Goal: Task Accomplishment & Management: Use online tool/utility

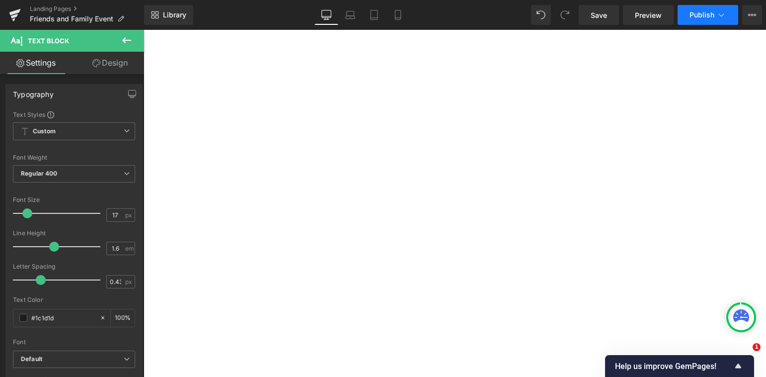
select select "King/[PERSON_NAME]"
select select "XL"
select select "M"
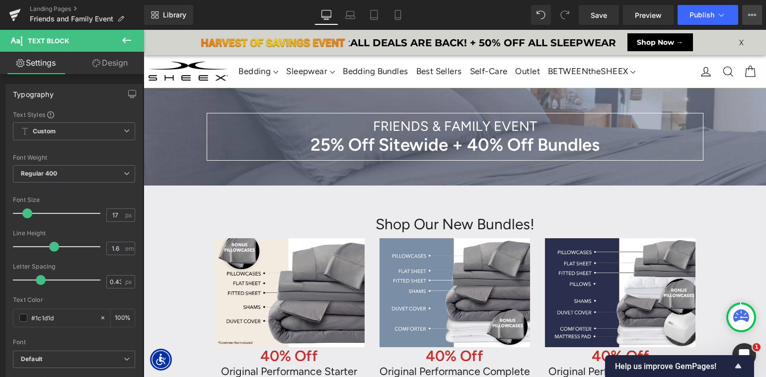
scroll to position [5934, 623]
click at [750, 13] on icon at bounding box center [752, 15] width 8 height 8
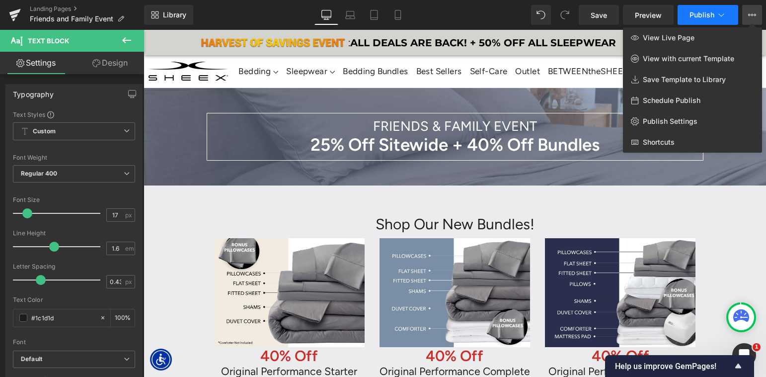
click at [717, 14] on icon at bounding box center [722, 15] width 10 height 10
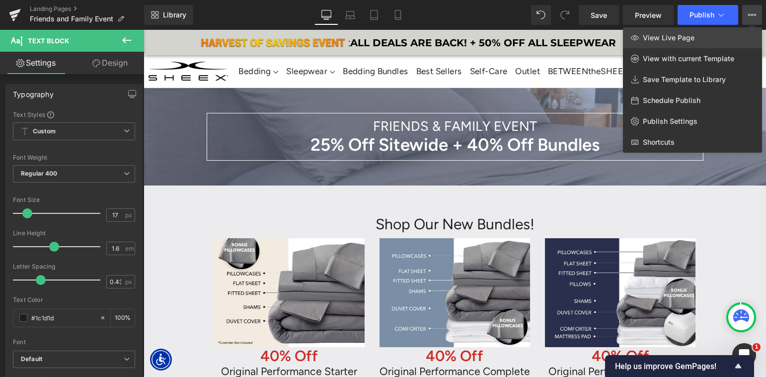
click at [709, 36] on link "View Live Page" at bounding box center [692, 37] width 139 height 21
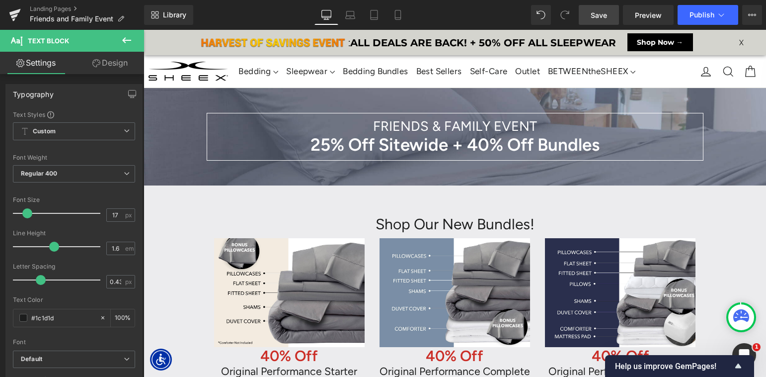
click at [596, 14] on span "Save" at bounding box center [599, 15] width 16 height 10
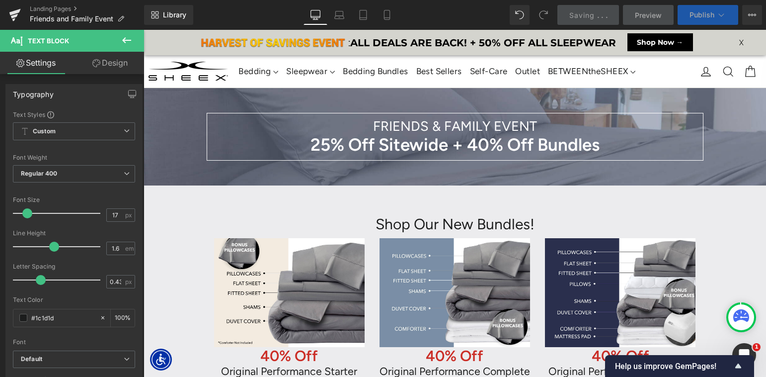
click at [693, 21] on button "Publish" at bounding box center [708, 15] width 61 height 20
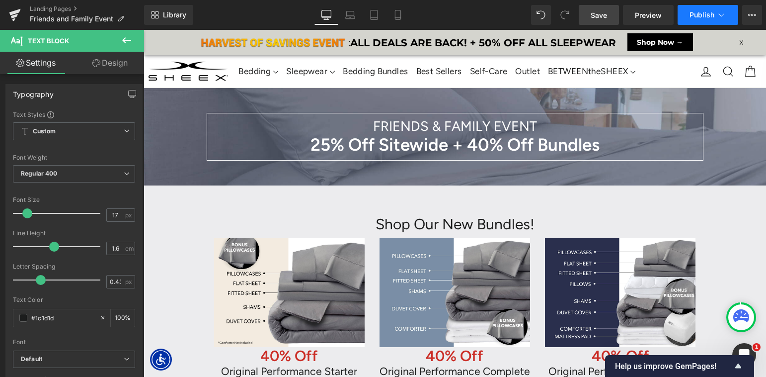
click at [693, 19] on button "Publish" at bounding box center [708, 15] width 61 height 20
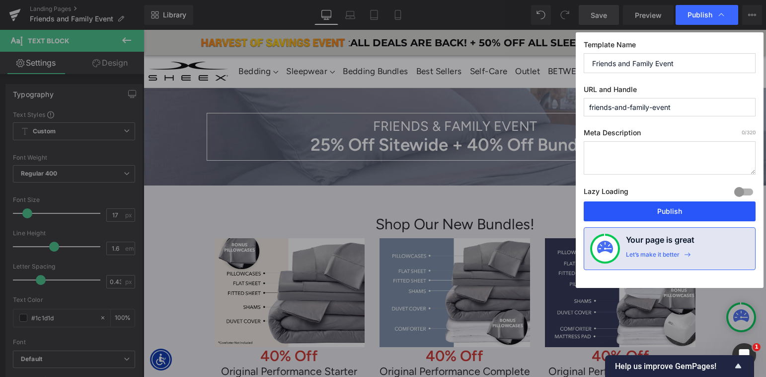
click at [622, 212] on button "Publish" at bounding box center [670, 211] width 172 height 20
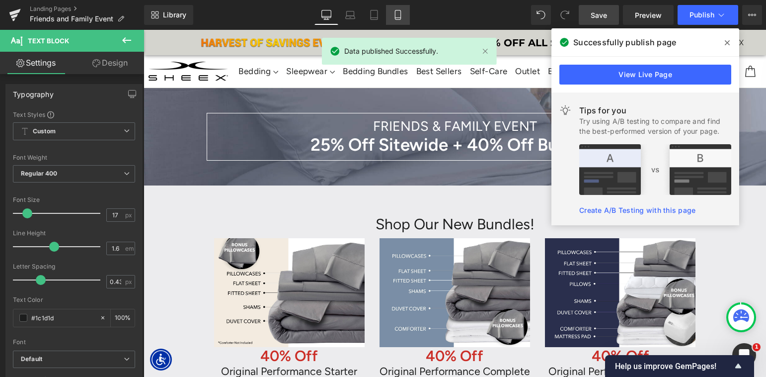
click at [402, 20] on link "Mobile" at bounding box center [398, 15] width 24 height 20
type input "100"
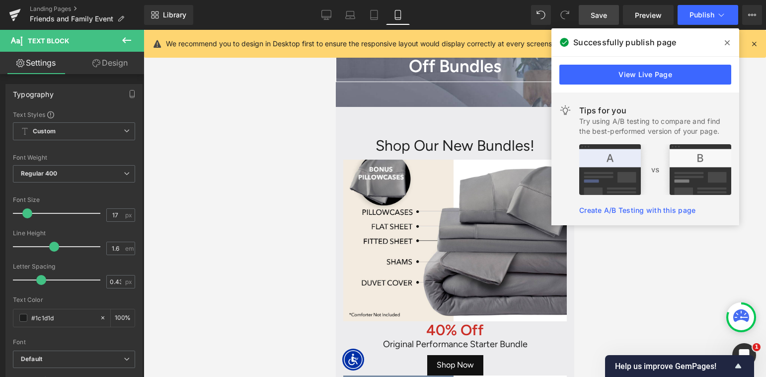
scroll to position [11647, 239]
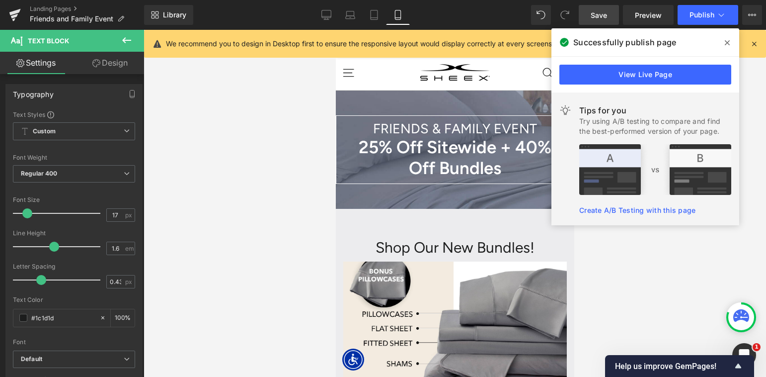
click at [728, 43] on icon at bounding box center [727, 43] width 5 height 8
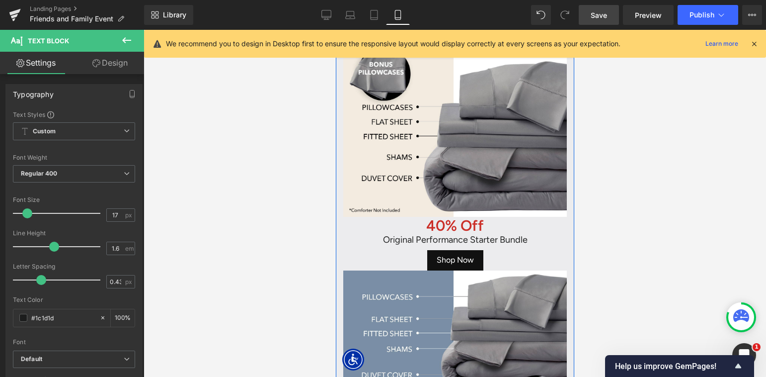
scroll to position [169, 0]
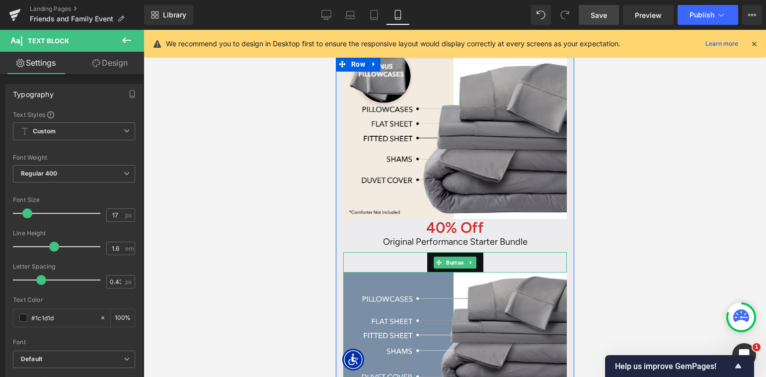
click at [493, 261] on div "Shop Now" at bounding box center [455, 262] width 224 height 20
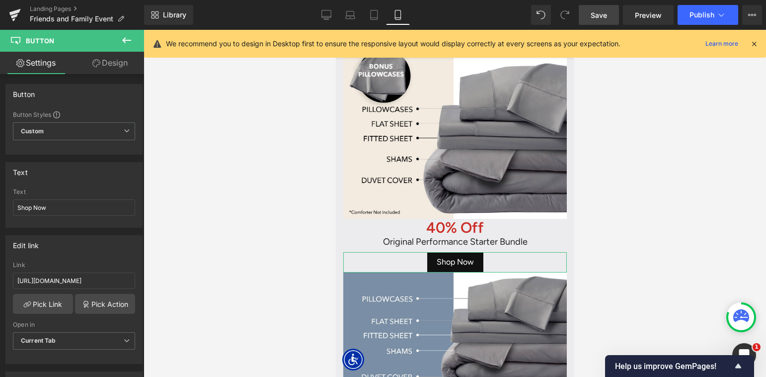
click at [110, 70] on link "Design" at bounding box center [110, 63] width 72 height 22
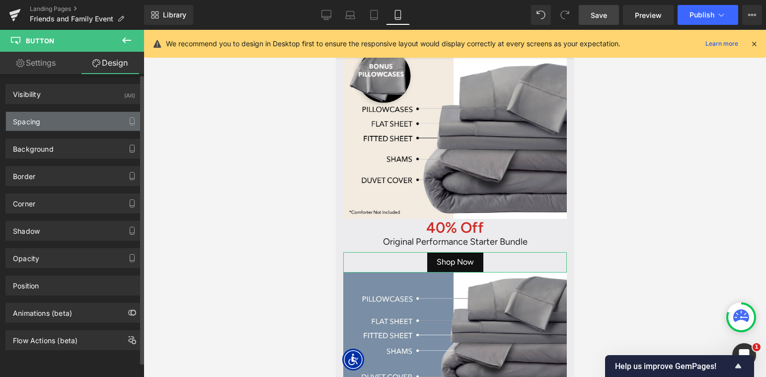
click at [66, 125] on div "Spacing" at bounding box center [74, 121] width 136 height 19
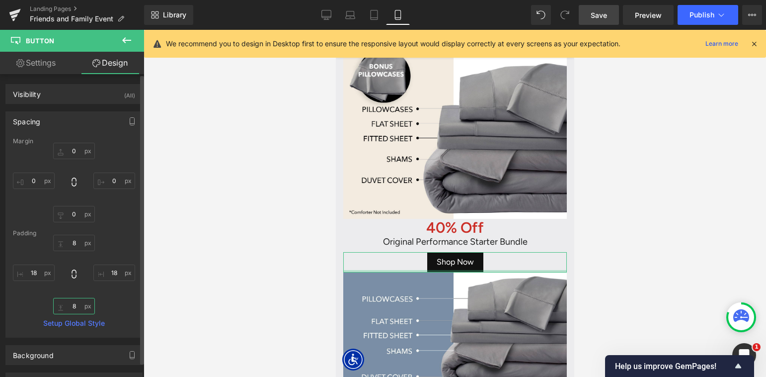
click at [68, 303] on input "8" at bounding box center [74, 306] width 42 height 16
click at [67, 212] on input "0" at bounding box center [74, 214] width 42 height 16
type input "20"
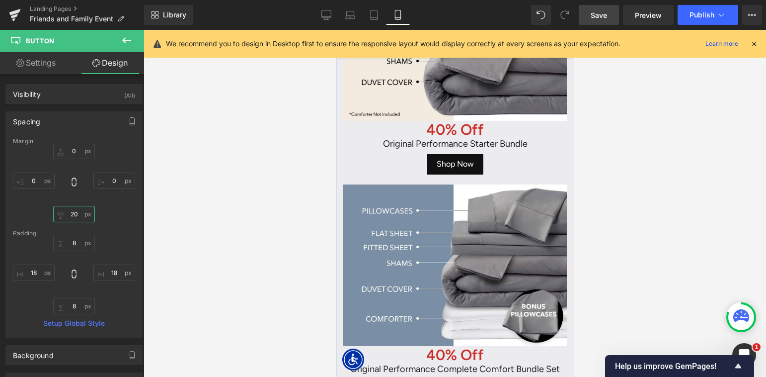
scroll to position [428, 0]
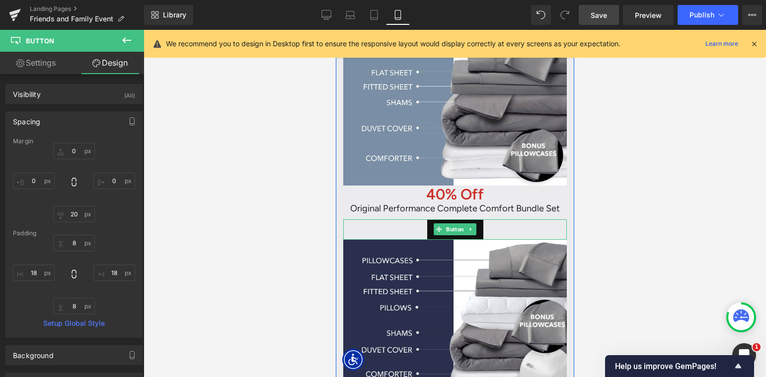
click at [503, 229] on div "Shop Now" at bounding box center [455, 229] width 224 height 20
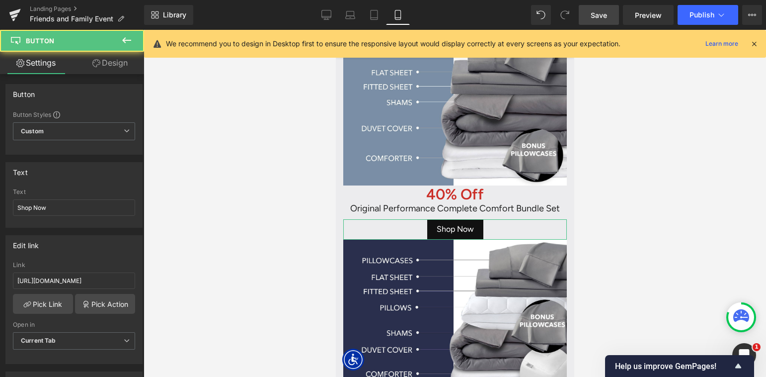
click at [114, 60] on link "Design" at bounding box center [110, 63] width 72 height 22
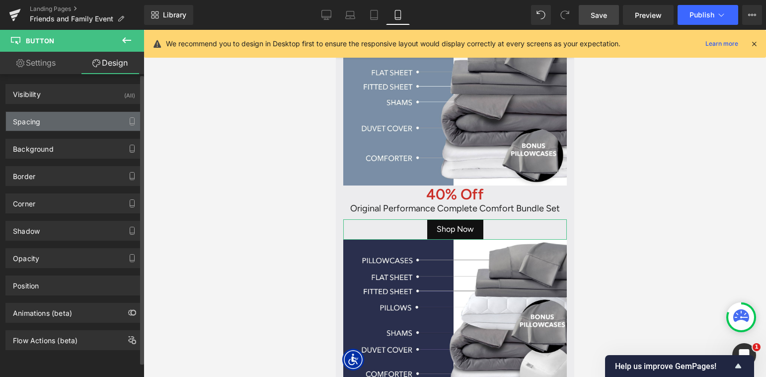
type input "0"
type input "8"
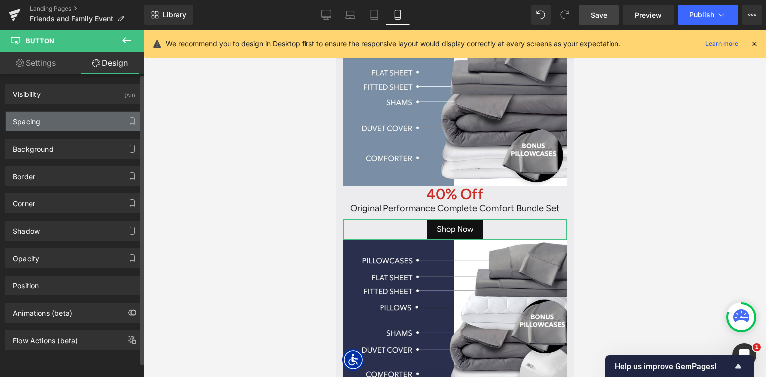
type input "18"
type input "8"
type input "18"
click at [75, 125] on div "Spacing" at bounding box center [74, 121] width 136 height 19
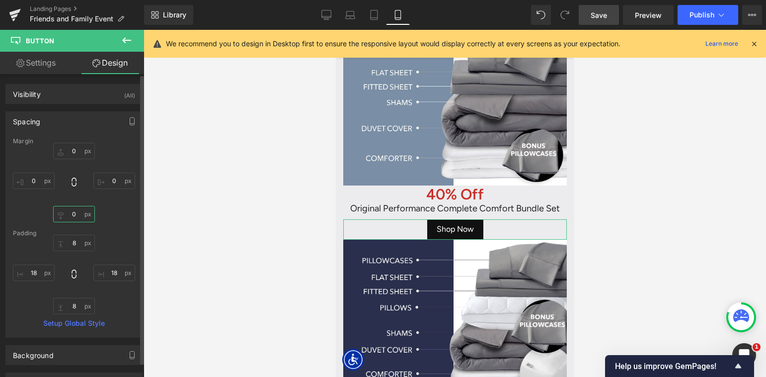
click at [64, 213] on input "0" at bounding box center [74, 214] width 42 height 16
type input "20"
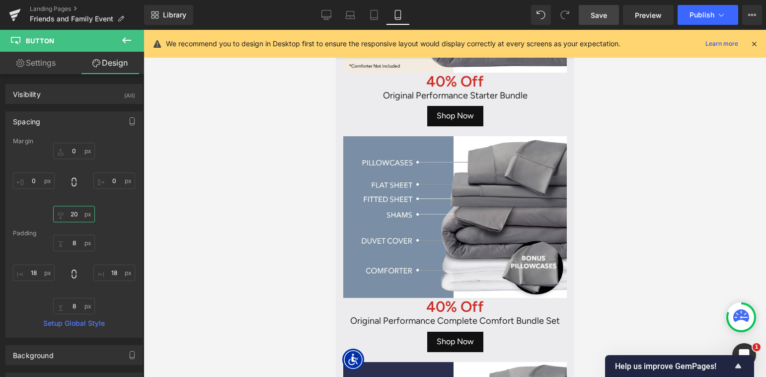
scroll to position [0, 0]
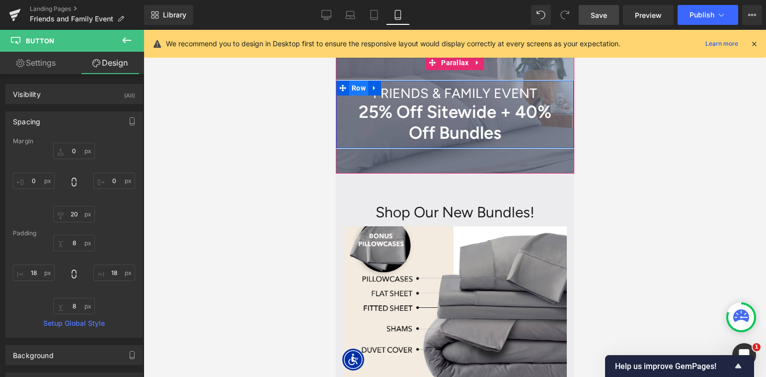
click at [360, 88] on span "Row" at bounding box center [358, 87] width 19 height 15
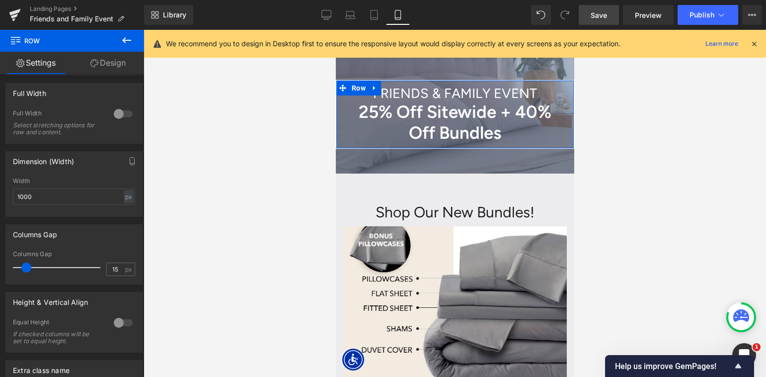
scroll to position [155, 0]
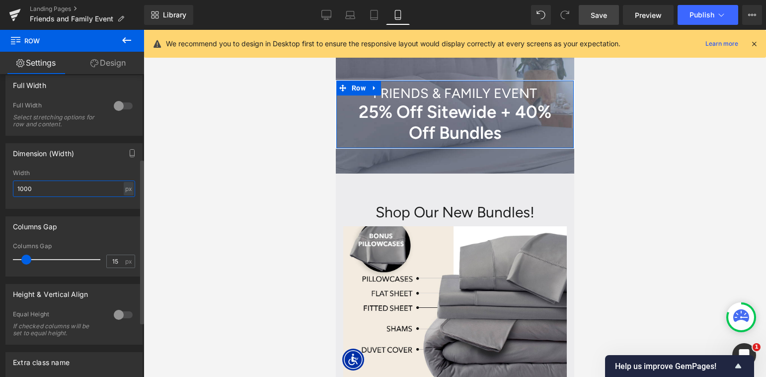
drag, startPoint x: 22, startPoint y: 188, endPoint x: 0, endPoint y: 188, distance: 22.4
click at [0, 188] on div "Dimension (Width) 1000px Width 1000 px % px" at bounding box center [74, 172] width 149 height 73
drag, startPoint x: 22, startPoint y: 188, endPoint x: 0, endPoint y: 188, distance: 21.9
click at [0, 188] on div "Dimension (Width) 600px Width 600 px % px" at bounding box center [74, 172] width 149 height 73
drag, startPoint x: 20, startPoint y: 190, endPoint x: 11, endPoint y: 190, distance: 8.9
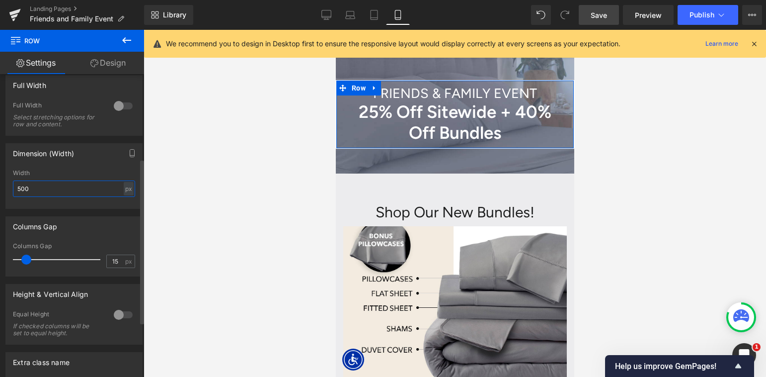
click at [11, 190] on div "500px Width 500 px % px" at bounding box center [74, 188] width 136 height 39
type input "400"
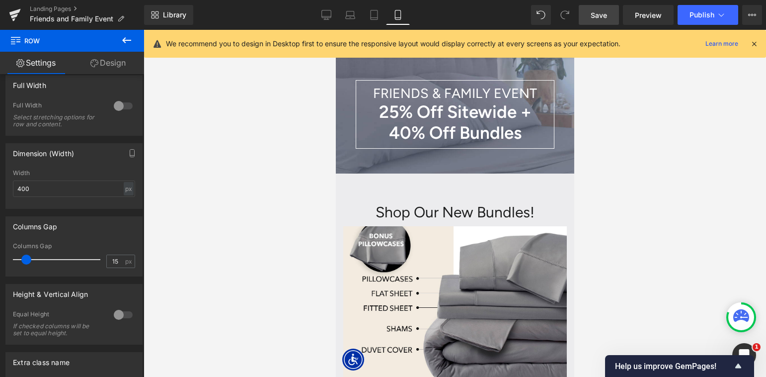
click at [603, 15] on span "Save" at bounding box center [599, 15] width 16 height 10
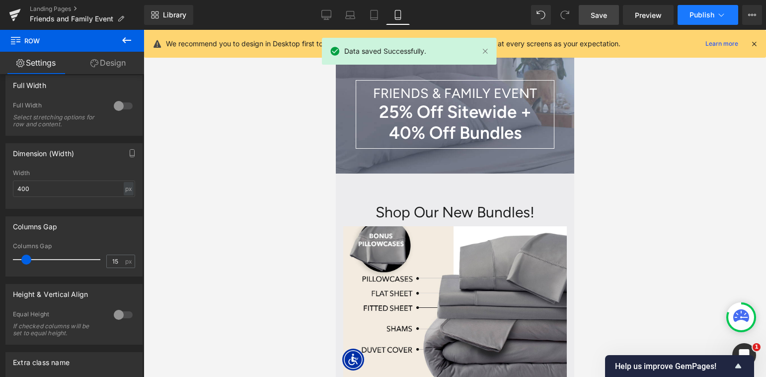
click at [694, 15] on span "Publish" at bounding box center [702, 15] width 25 height 8
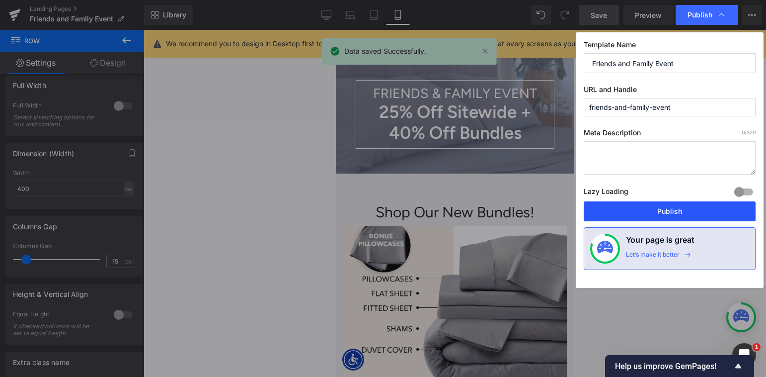
click at [658, 205] on button "Publish" at bounding box center [670, 211] width 172 height 20
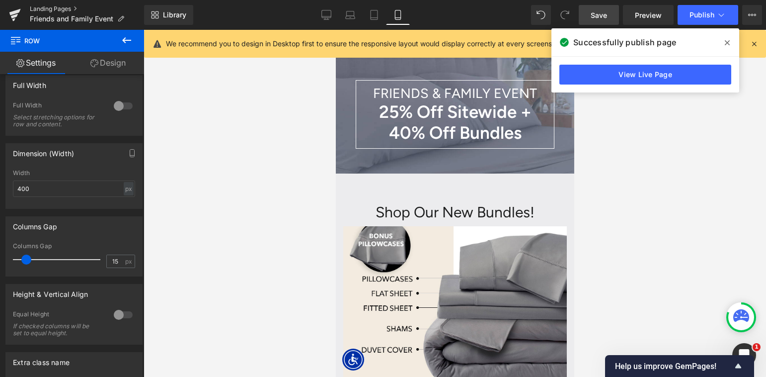
click at [78, 10] on link "Landing Pages" at bounding box center [87, 9] width 114 height 8
